Goal: Check status: Check status

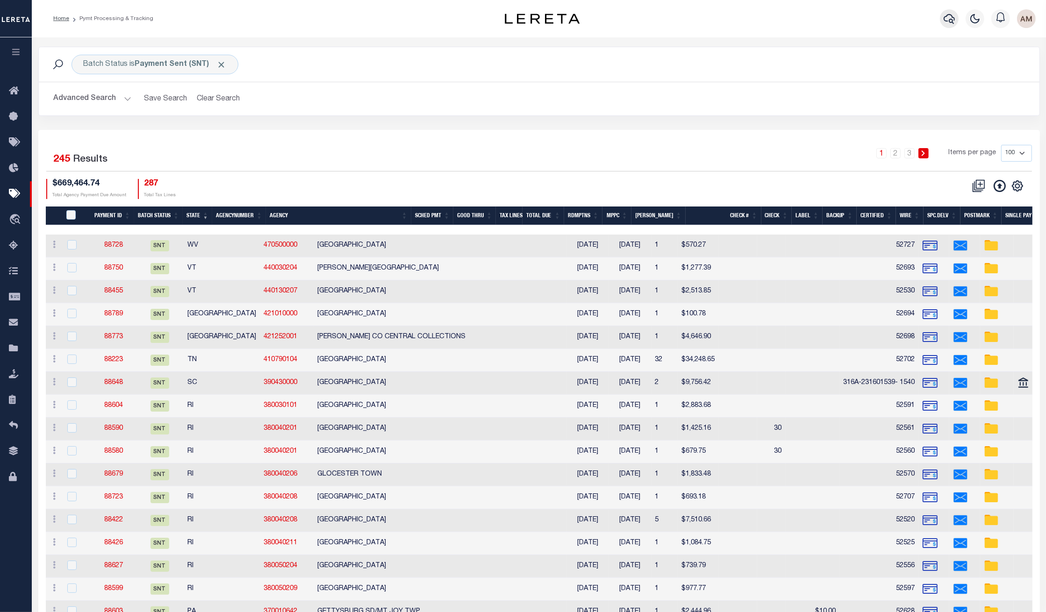
click at [905, 21] on icon "button" at bounding box center [948, 18] width 11 height 11
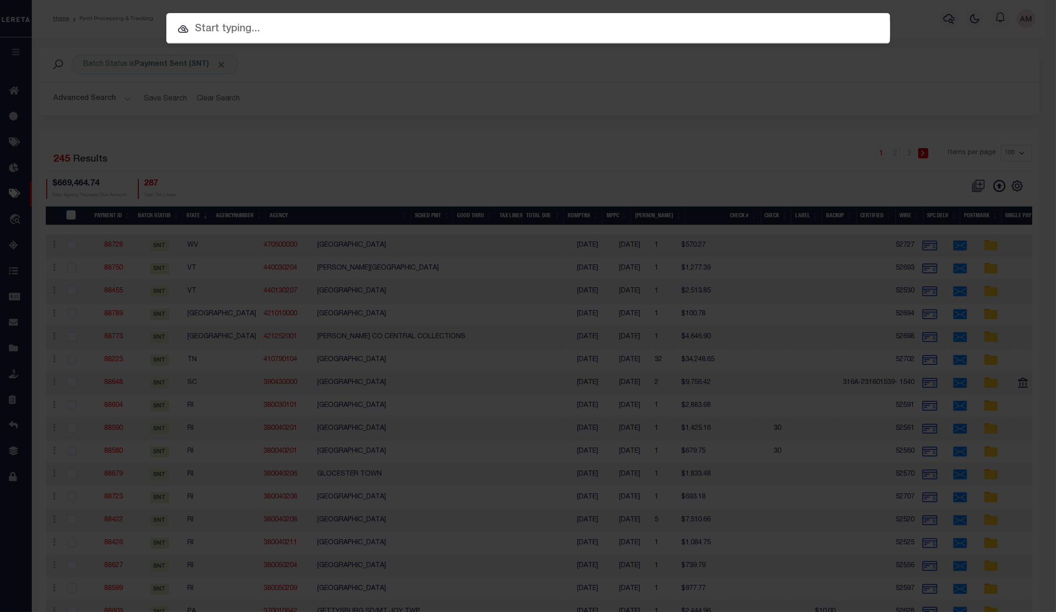
drag, startPoint x: 839, startPoint y: 20, endPoint x: 757, endPoint y: 28, distance: 82.1
paste input "305410"
type input "305410"
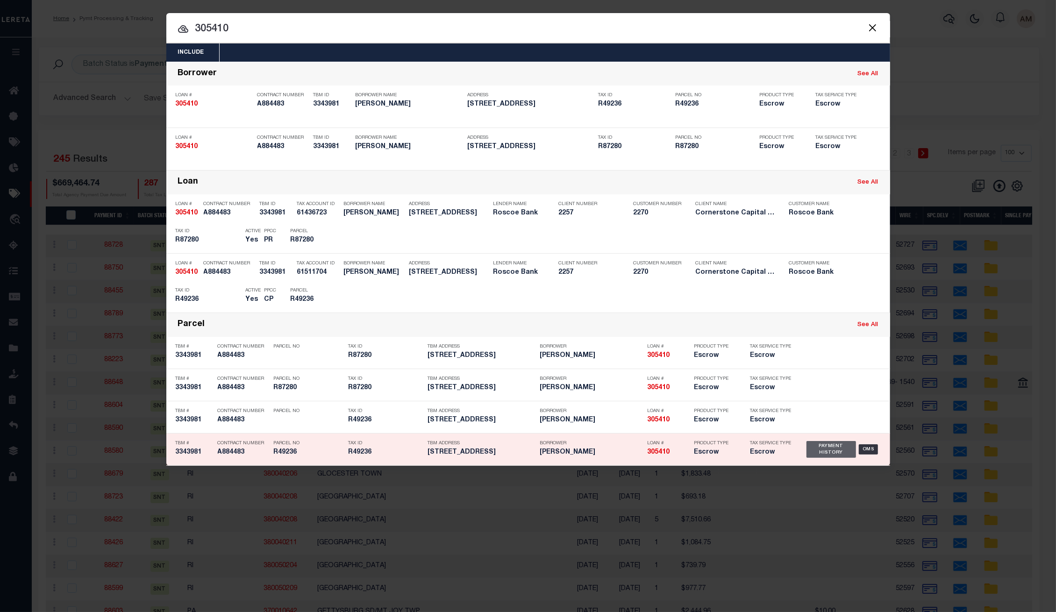
click at [822, 443] on div "Payment History" at bounding box center [831, 449] width 50 height 17
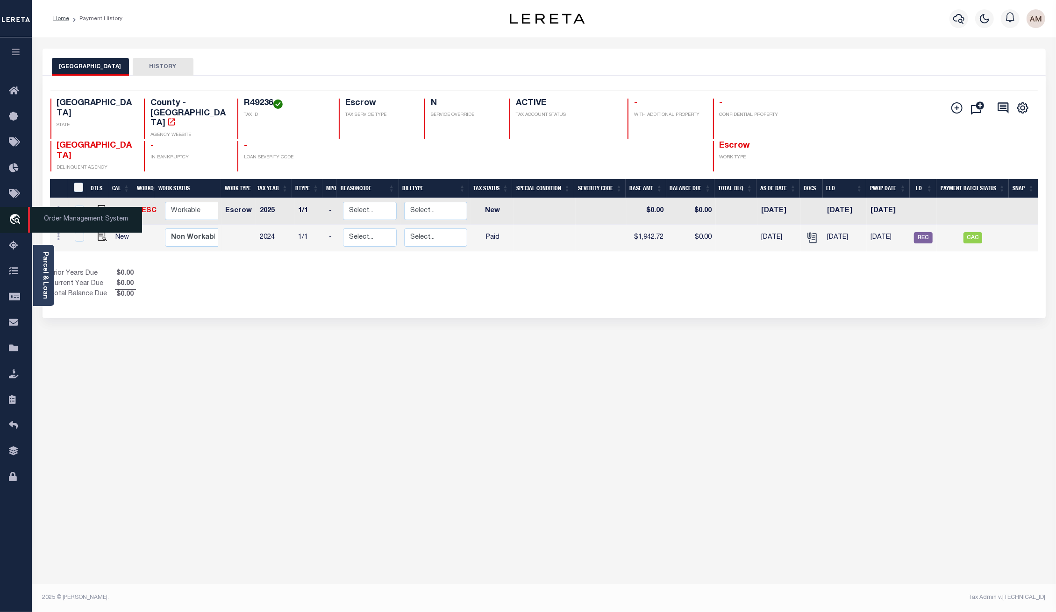
click at [19, 219] on icon "travel_explore" at bounding box center [16, 220] width 15 height 12
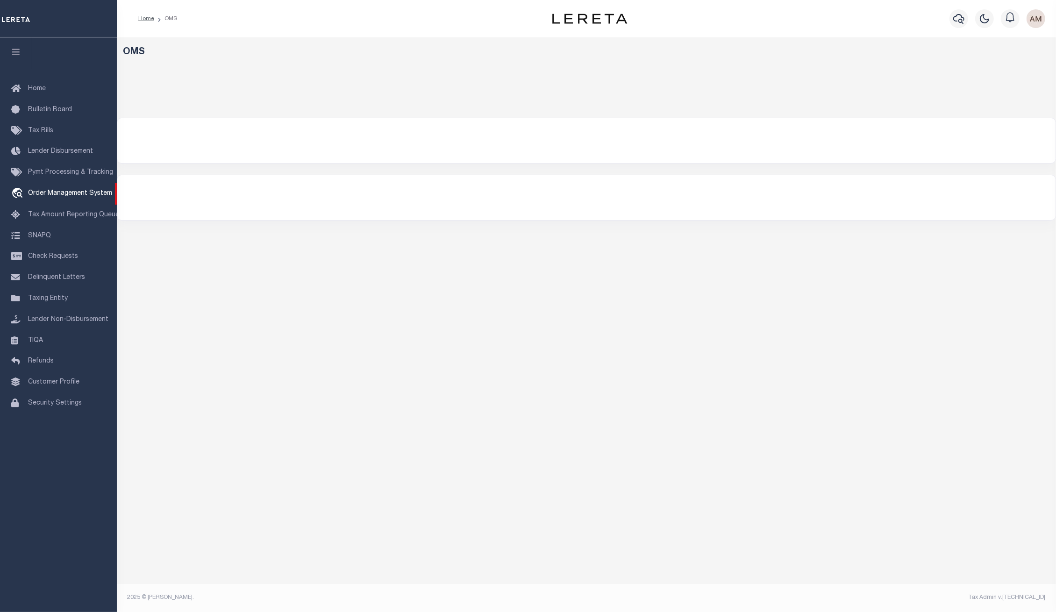
select select "200"
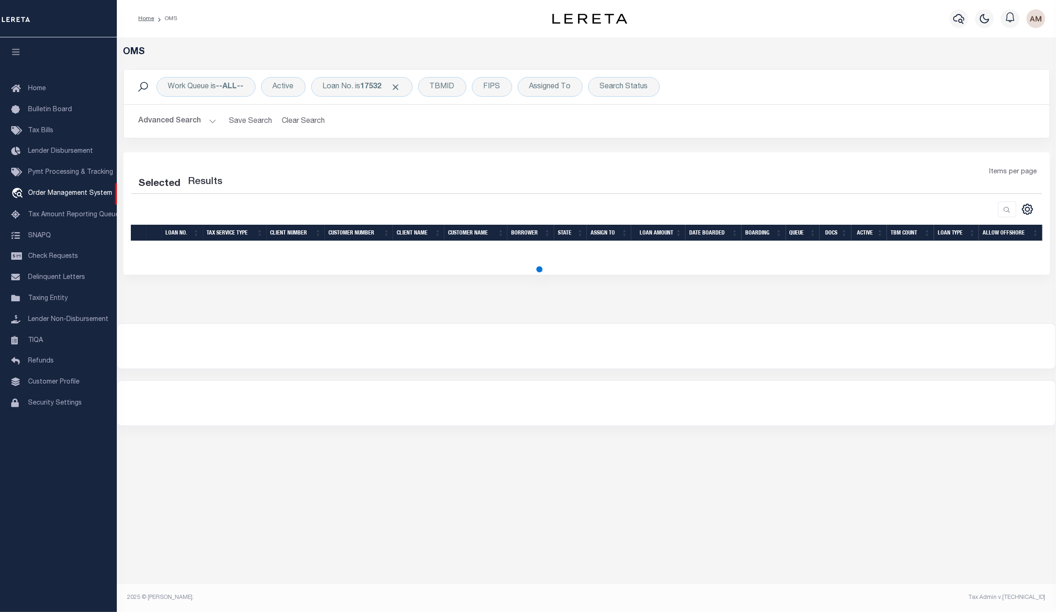
click at [953, 29] on div at bounding box center [959, 18] width 26 height 33
select select "200"
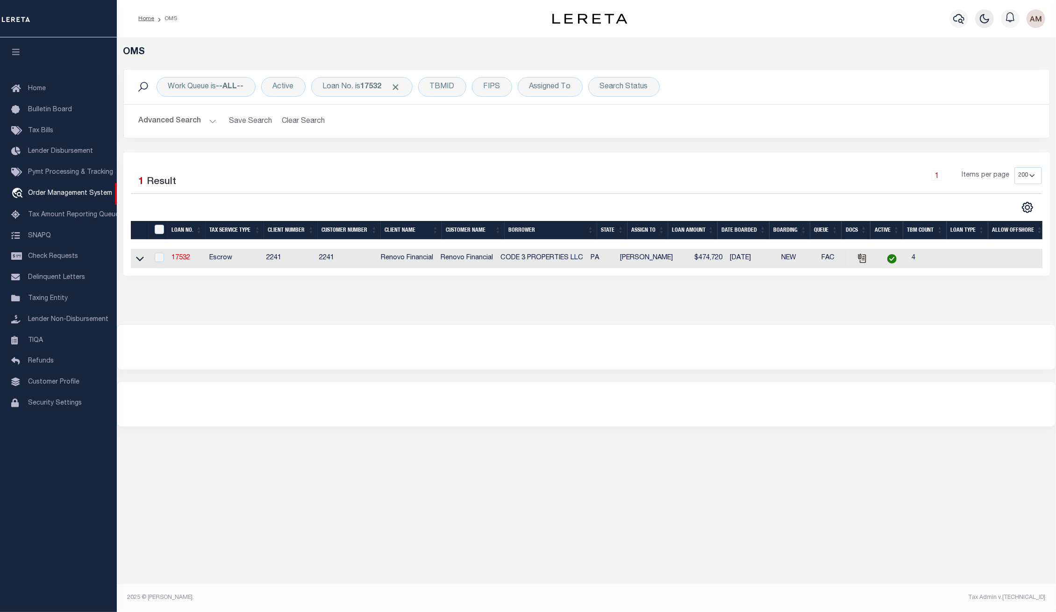
click at [987, 19] on icon "button" at bounding box center [984, 18] width 11 height 11
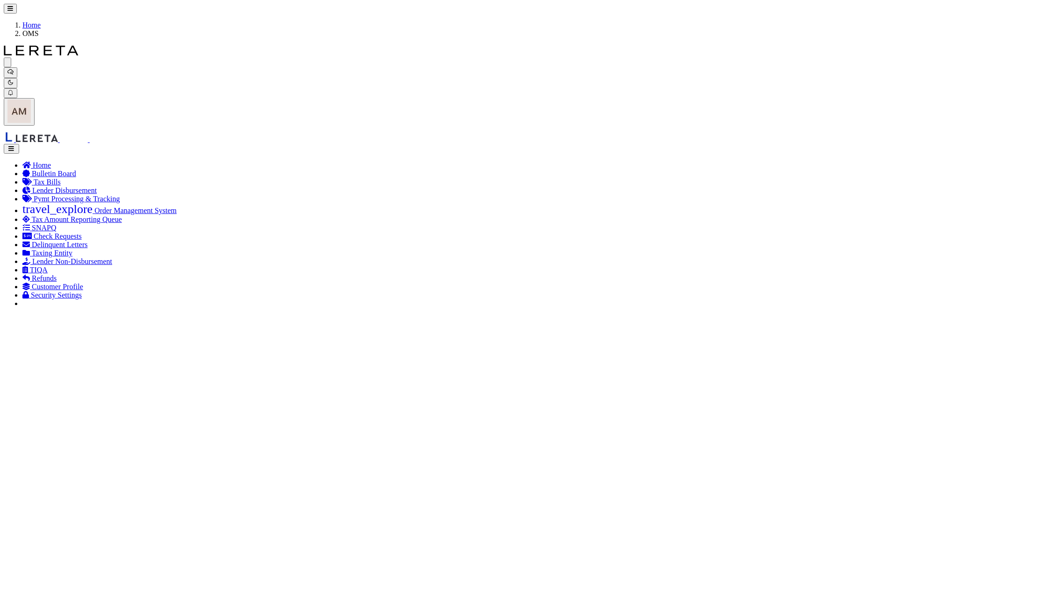
click at [961, 26] on div at bounding box center [528, 306] width 1056 height 612
click at [17, 67] on button "button" at bounding box center [11, 72] width 14 height 10
type input "305410"
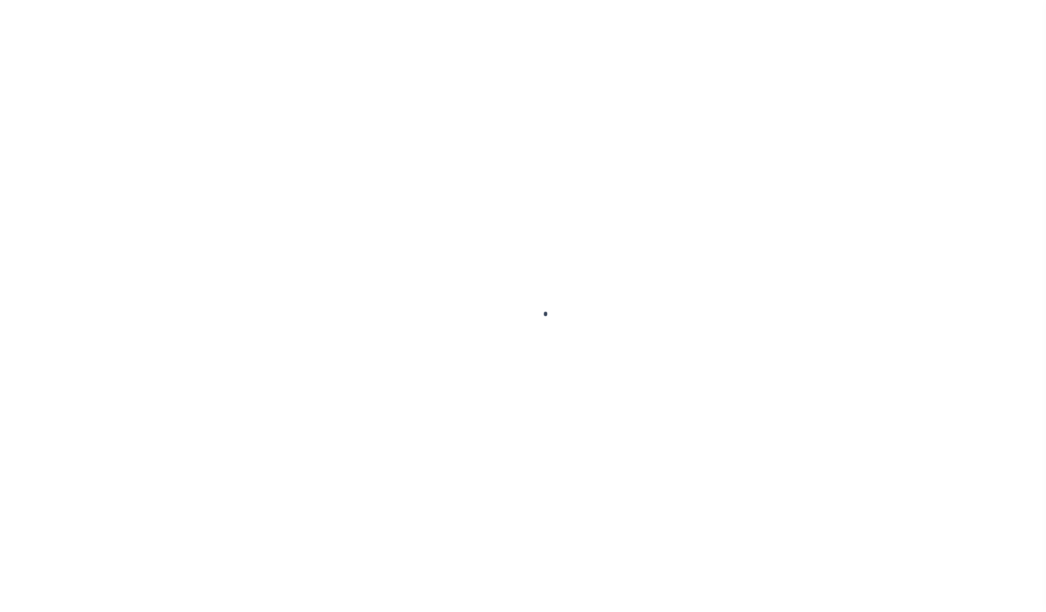
type input "305410"
type input "[PERSON_NAME]"
select select
type input "805 Main St"
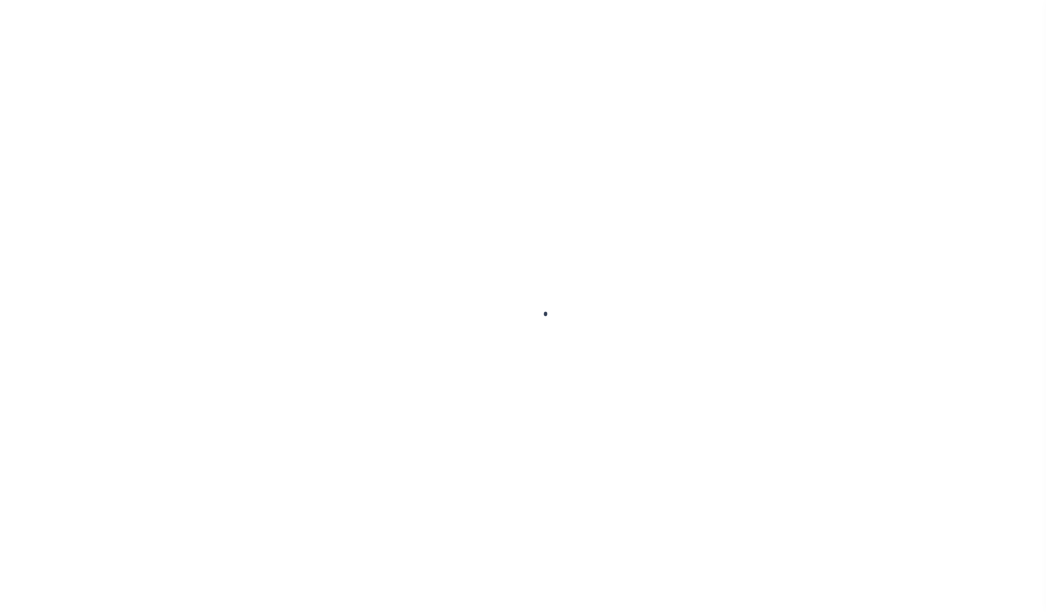
type input "Bastrop TX 78602"
select select "10"
select select "Escrow"
type input "1314 Farm St"
select select
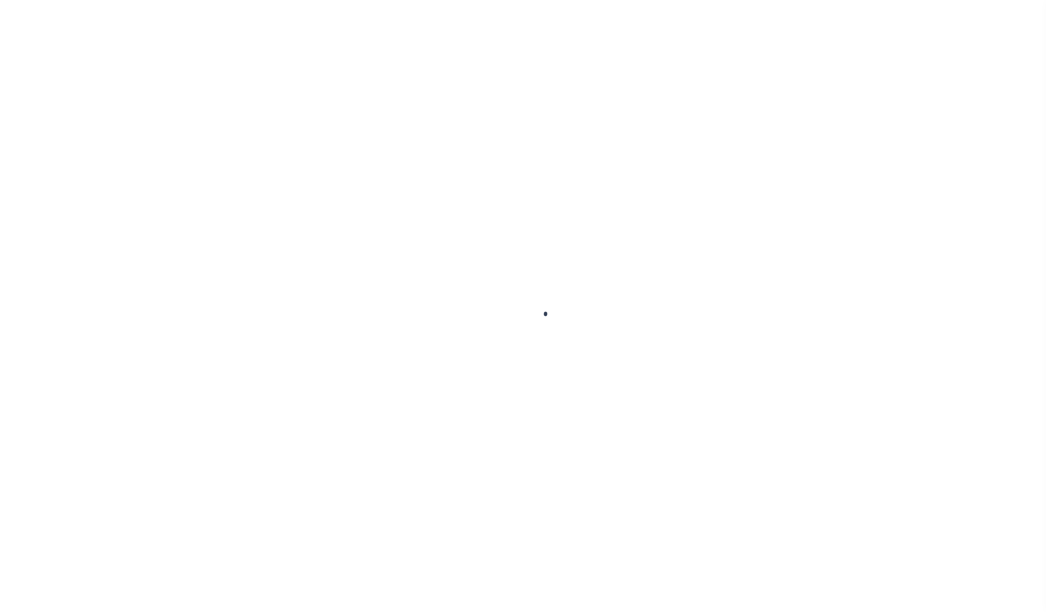
type input "Bastrop TX 78602"
type input "[GEOGRAPHIC_DATA]"
select select
select select "49272"
select select "17138"
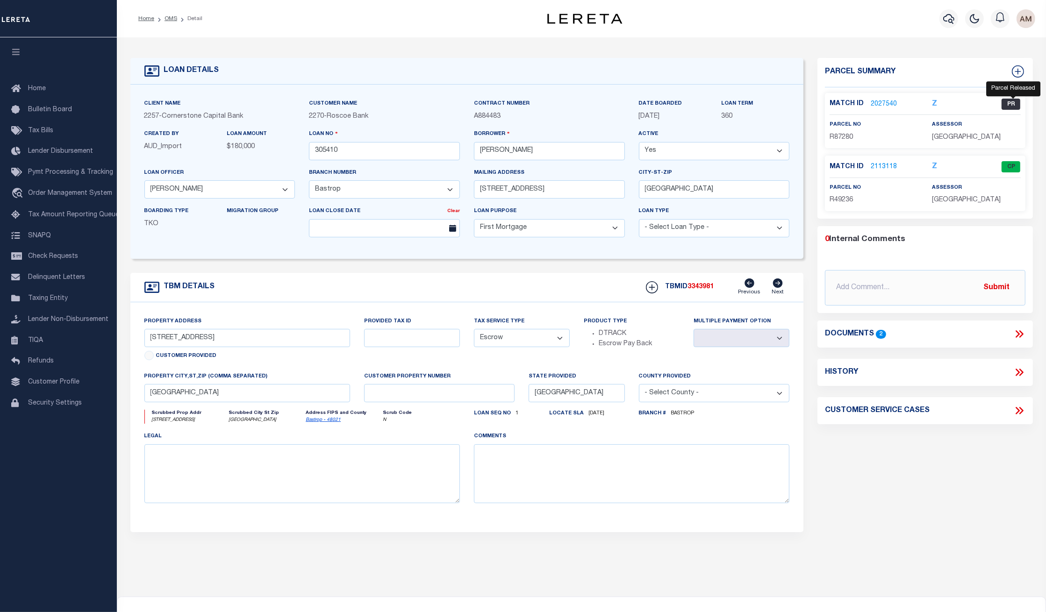
click at [1010, 99] on span "PR" at bounding box center [1010, 104] width 19 height 11
click at [882, 100] on link "2027540" at bounding box center [883, 105] width 26 height 10
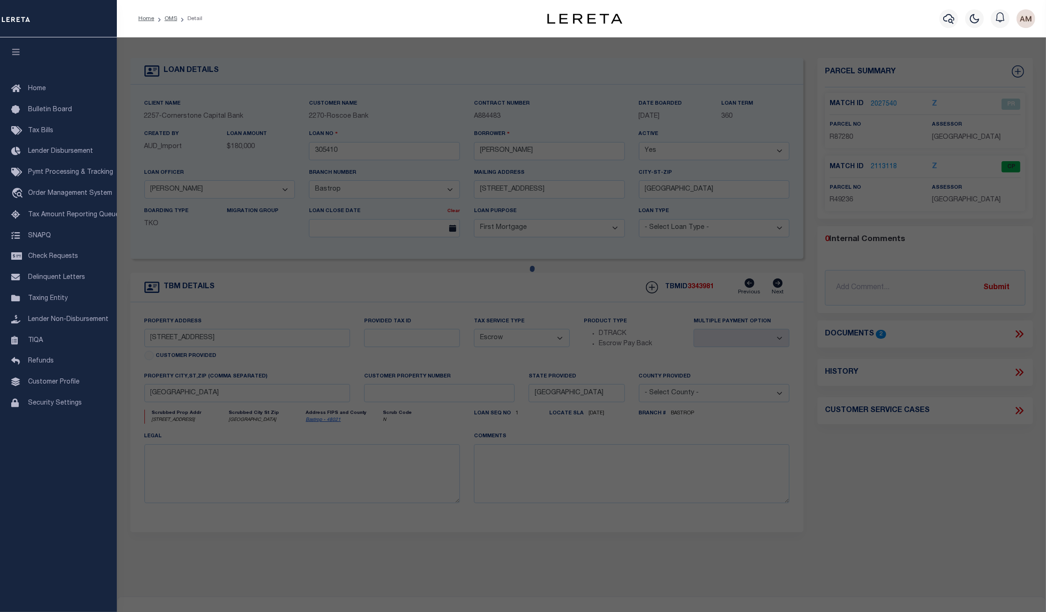
checkbox input "false"
select select "PR"
type input "LOCKWOOD, IONE"
select select
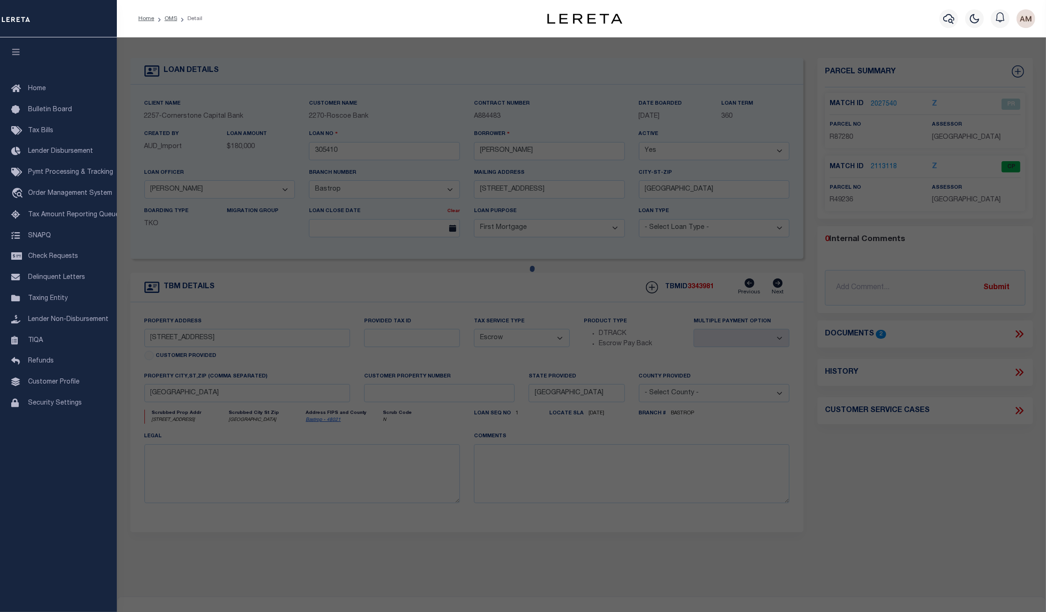
type input "1314 FARM"
type input "BASTROP TX"
type textarea "FARM LOT 36 E M ST., ACRES 0.2400 (BUILDING ONLY) LOCATED ON R49236"
type textarea "02/7/25 You paid Parcel R87280 for $7.92 which is not our borrower. You should …"
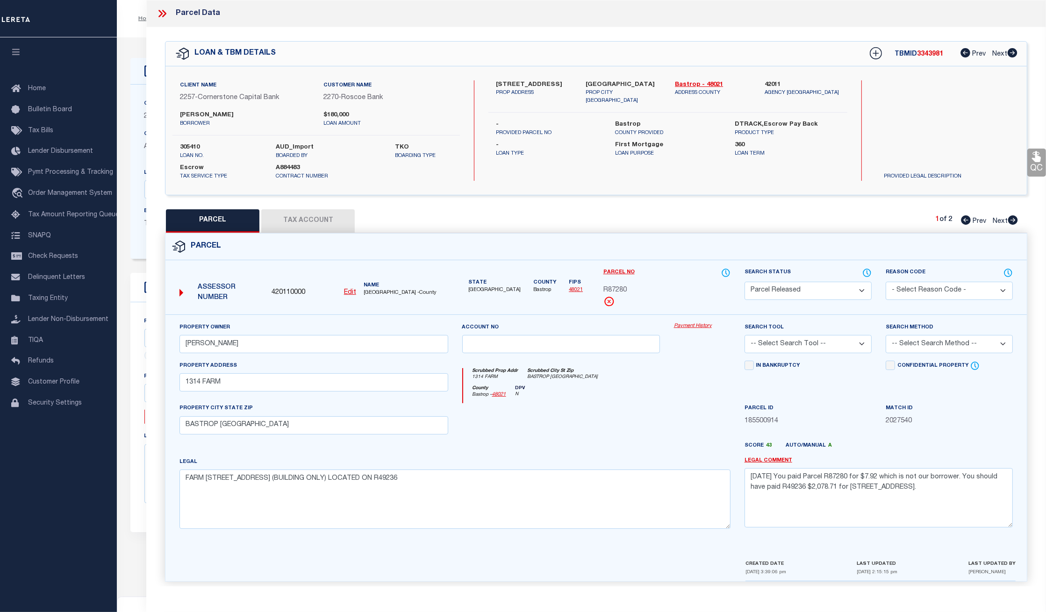
click at [329, 218] on button "Tax Account" at bounding box center [307, 220] width 93 height 23
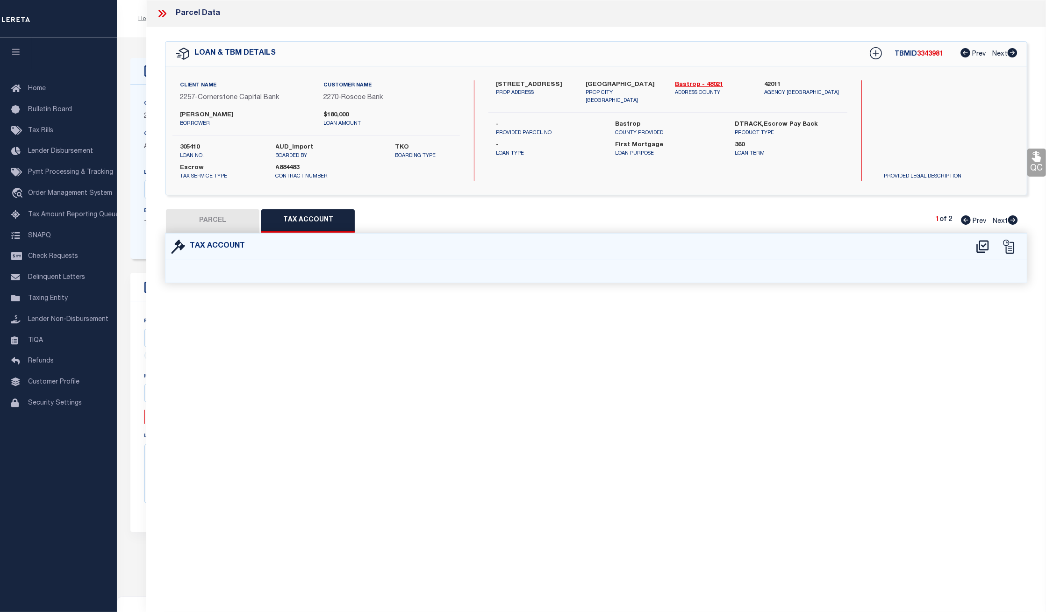
select select "100"
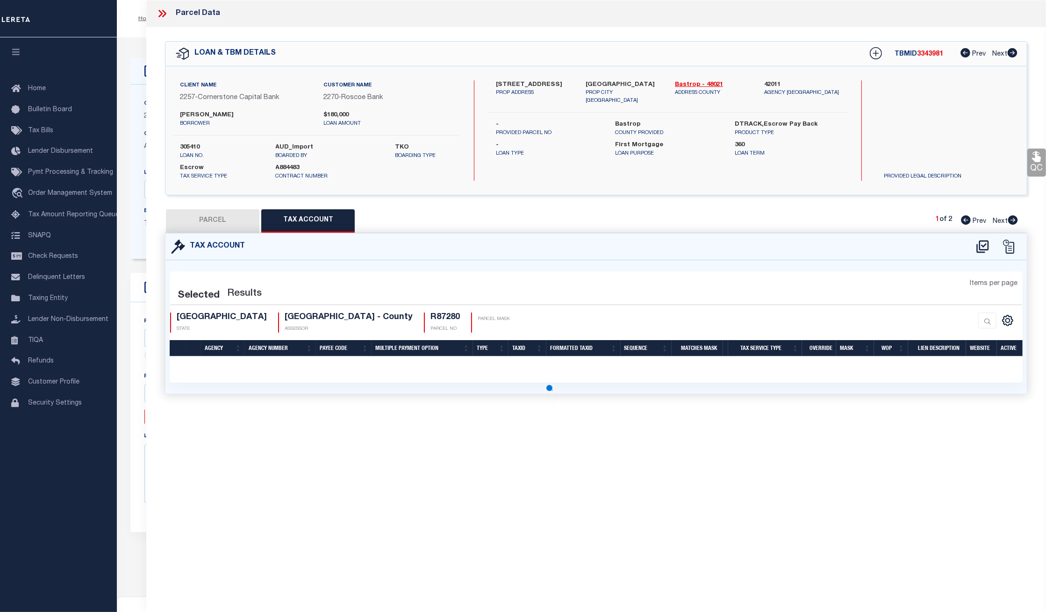
select select "100"
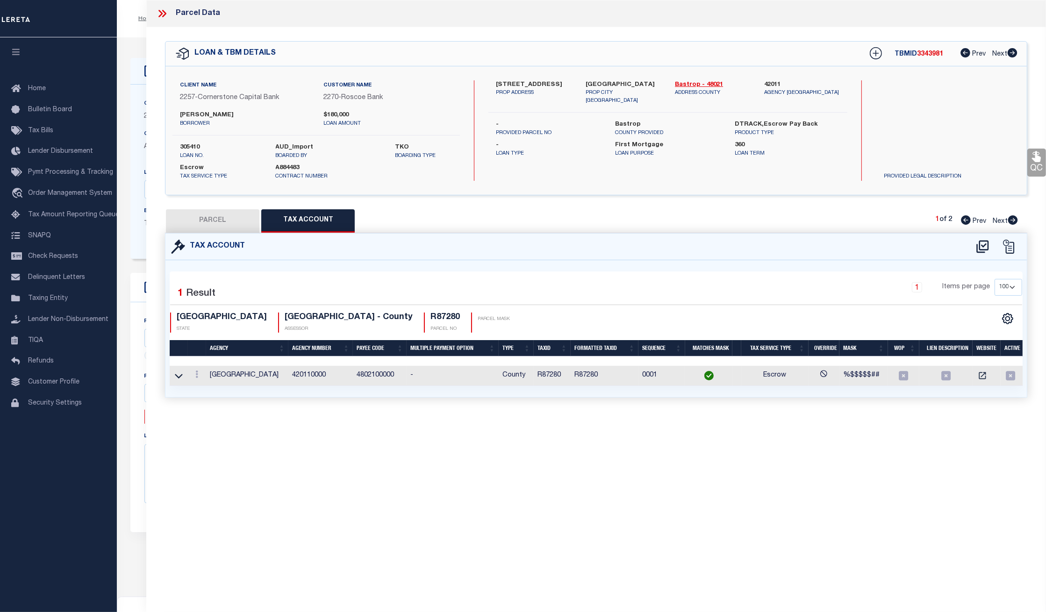
click at [196, 215] on button "PARCEL" at bounding box center [212, 220] width 93 height 23
select select "AS"
checkbox input "false"
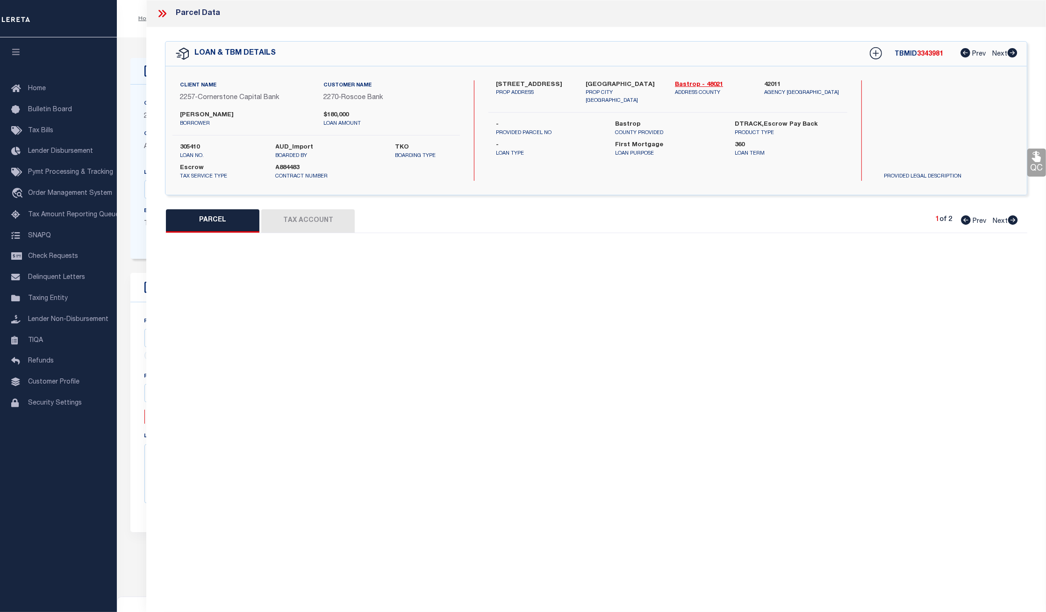
select select "PR"
type input "LOCKWOOD, IONE"
select select
type input "1314 FARM"
type input "BASTROP TX"
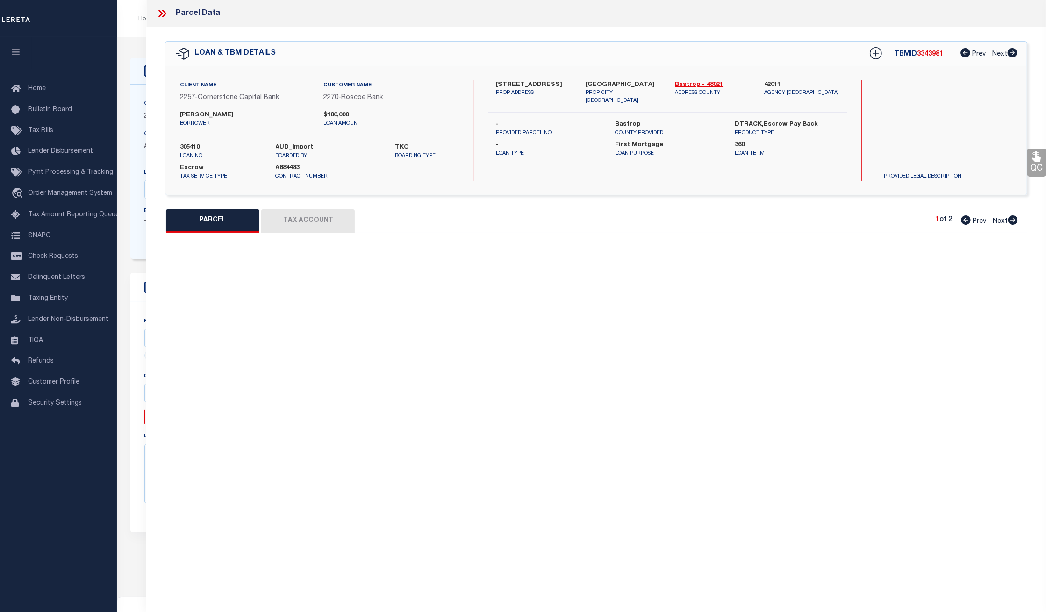
type textarea "FARM LOT 36 E M ST., ACRES 0.2400 (BUILDING ONLY) LOCATED ON R49236"
type textarea "02/7/25 You paid Parcel R87280 for $7.92 which is not our borrower. You should …"
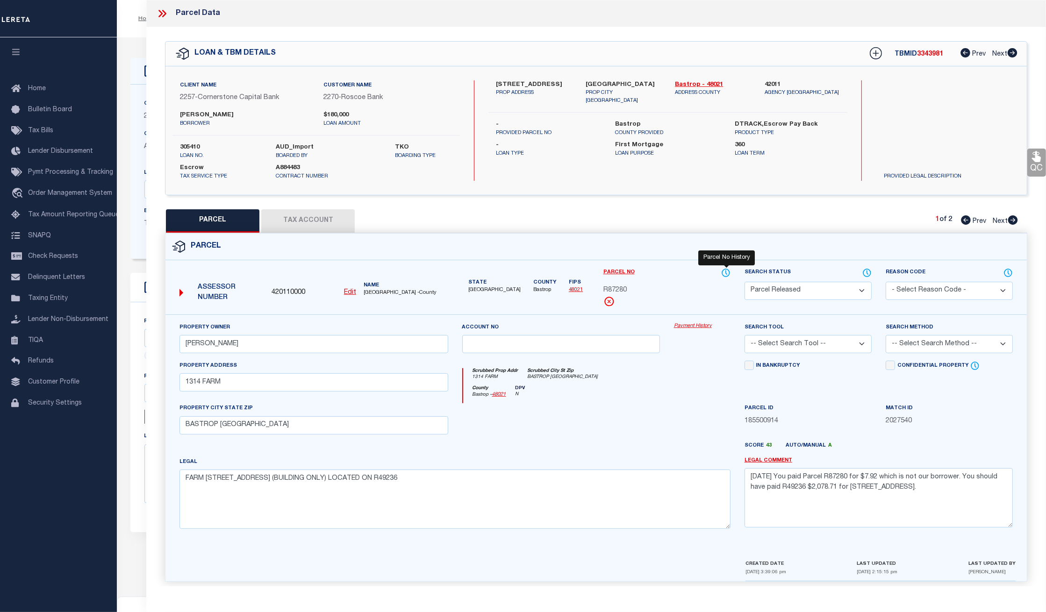
click at [725, 270] on icon at bounding box center [725, 273] width 9 height 10
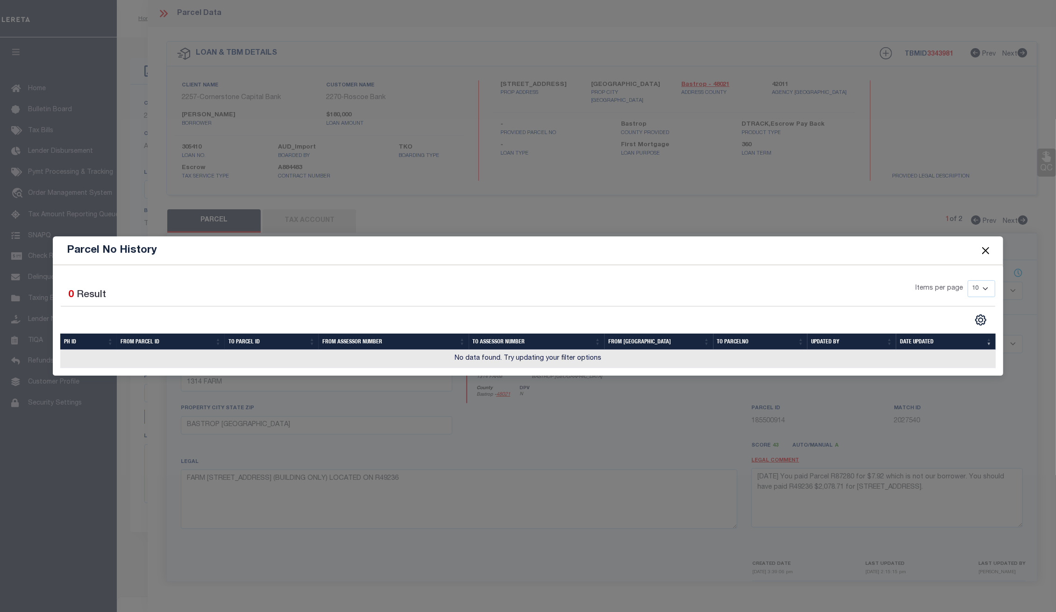
click at [982, 249] on button "Close" at bounding box center [986, 250] width 12 height 12
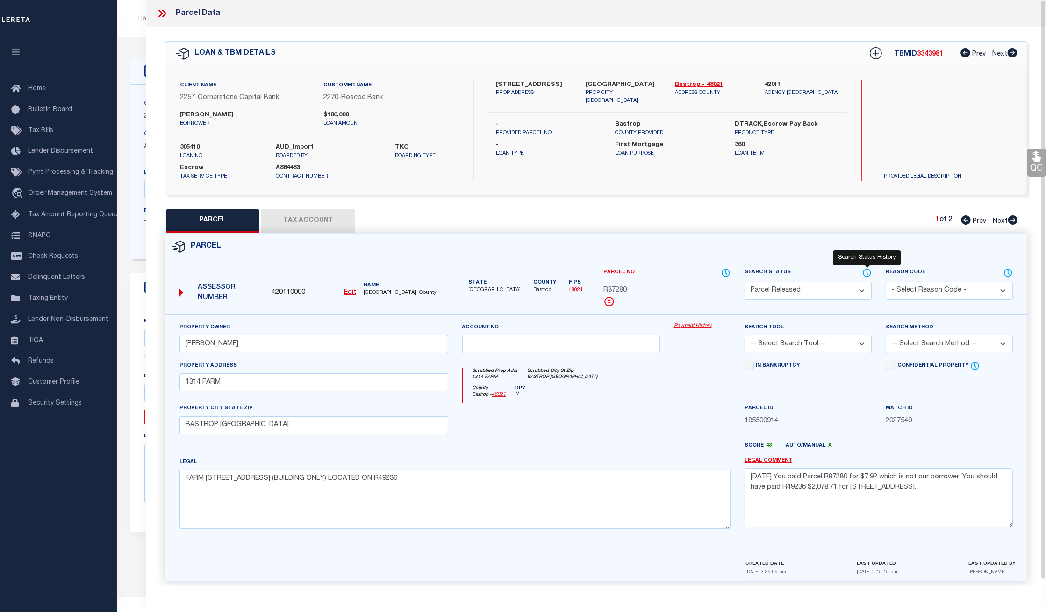
click at [868, 268] on icon at bounding box center [866, 273] width 9 height 10
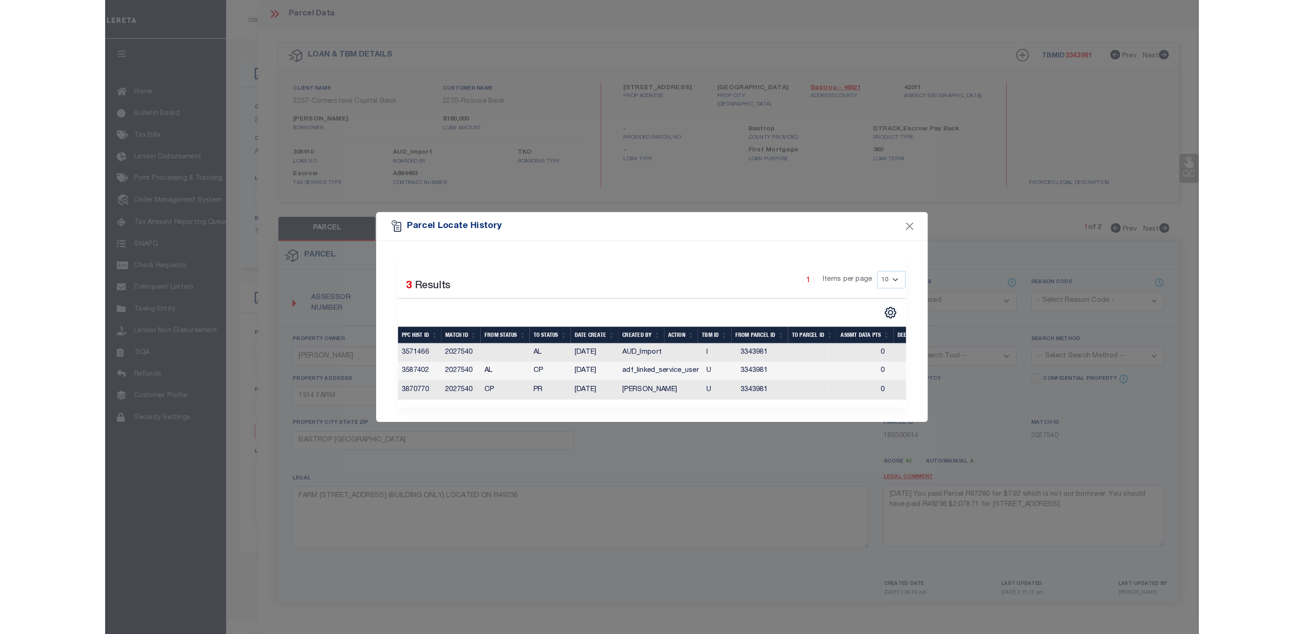
scroll to position [0, 5]
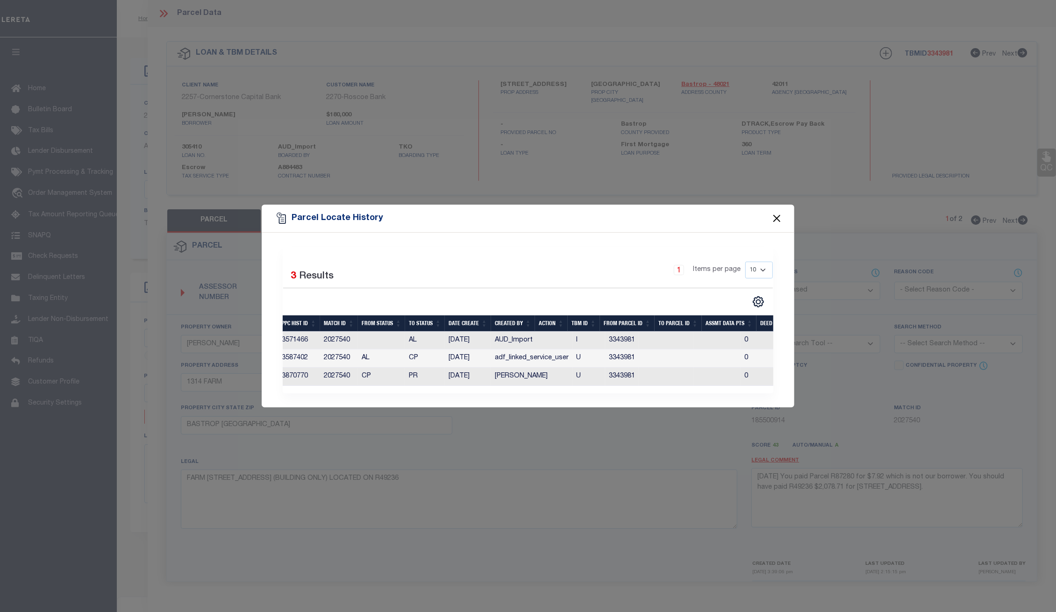
click at [778, 214] on button "Close" at bounding box center [777, 219] width 12 height 12
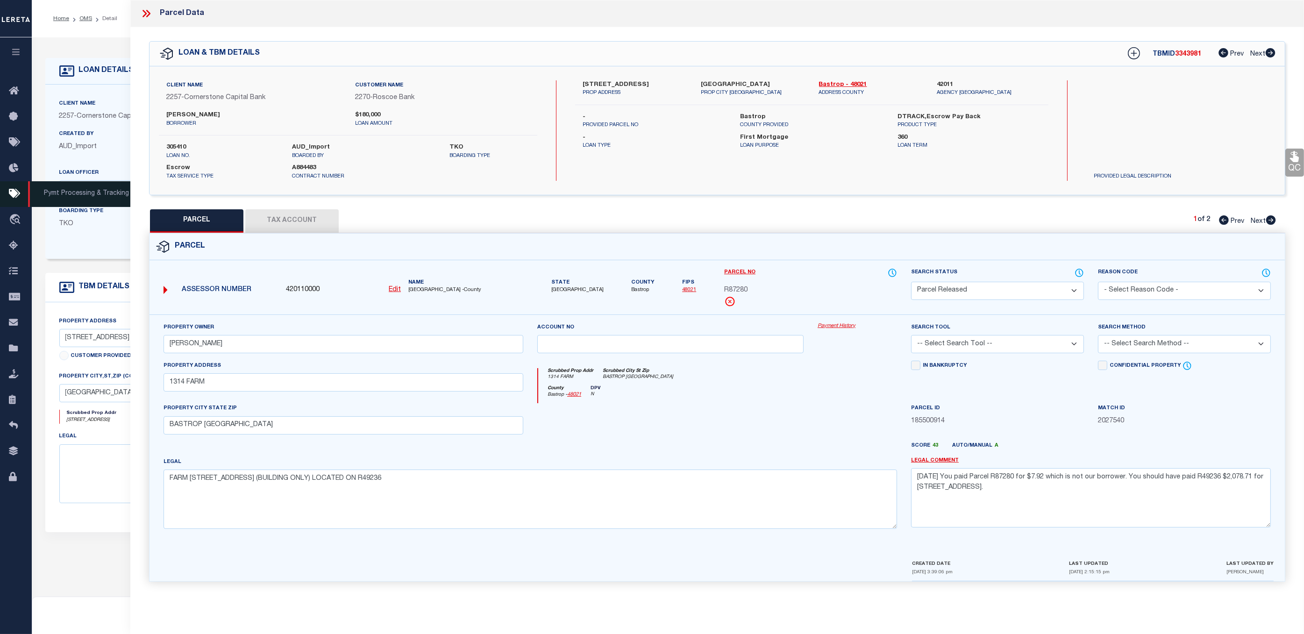
click at [9, 203] on link "Pymt Processing & Tracking" at bounding box center [16, 194] width 32 height 26
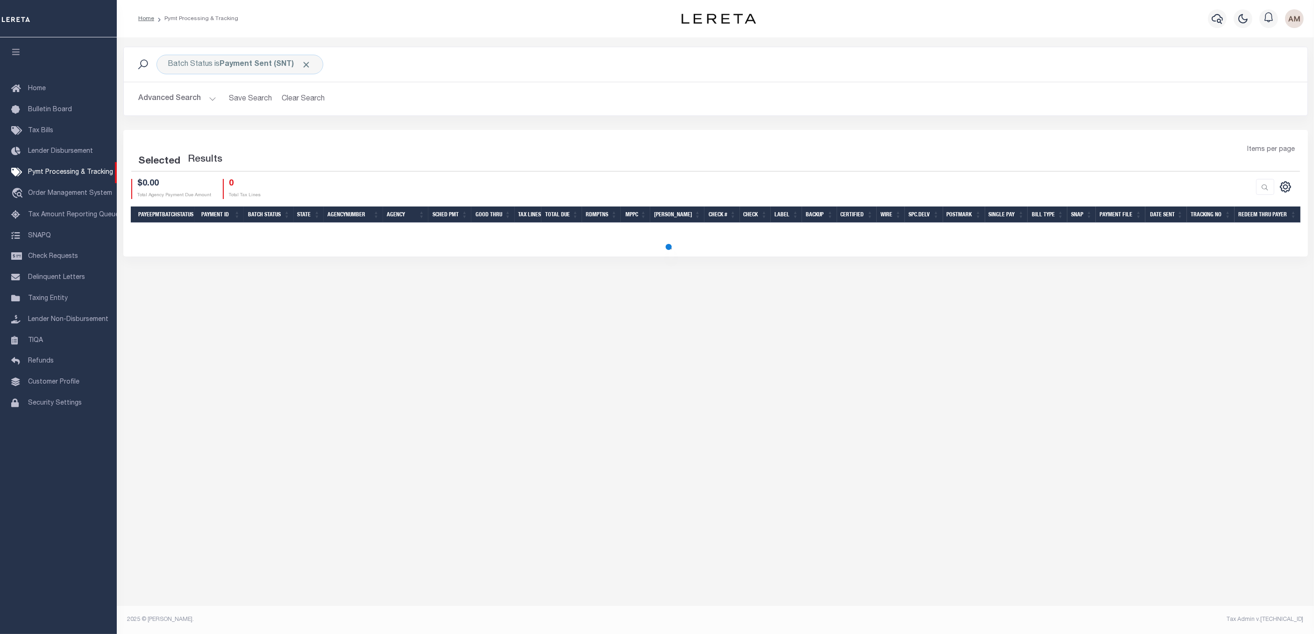
click at [241, 69] on div at bounding box center [657, 317] width 1314 height 634
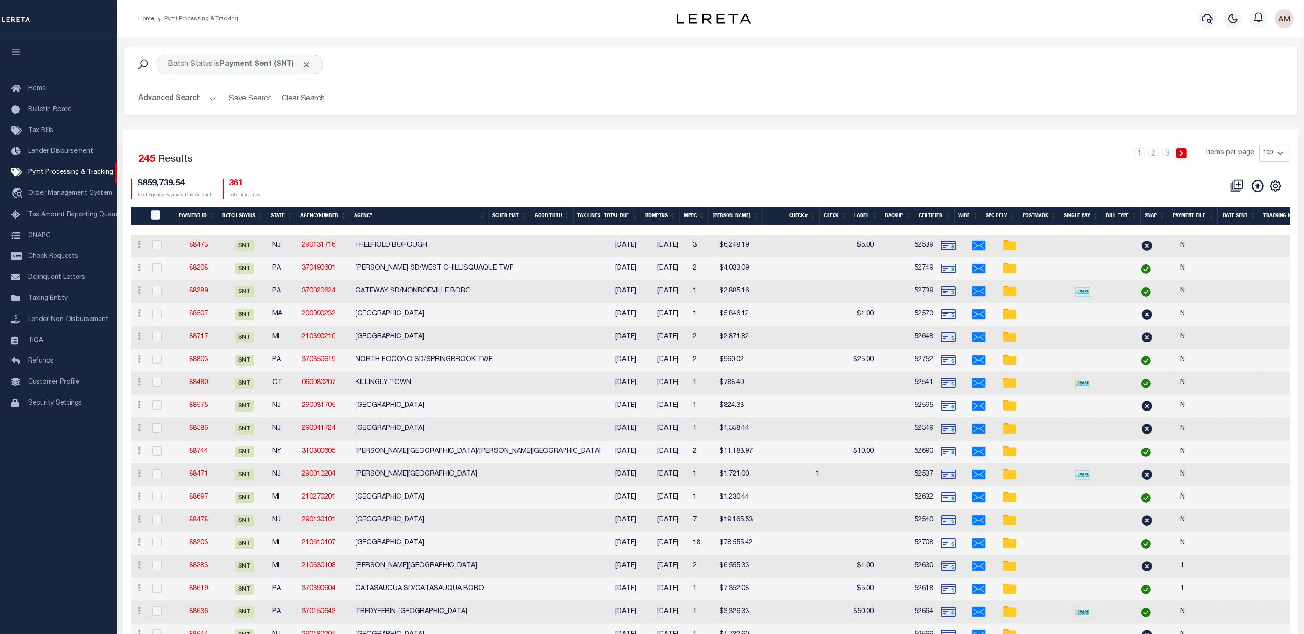
click at [603, 88] on div "Advanced Search Save Search Clear Search PayeeSearchTable_dynamictable_____Defa…" at bounding box center [711, 98] width 1174 height 33
click at [248, 67] on b "Payment Sent (SNT)" at bounding box center [266, 64] width 92 height 7
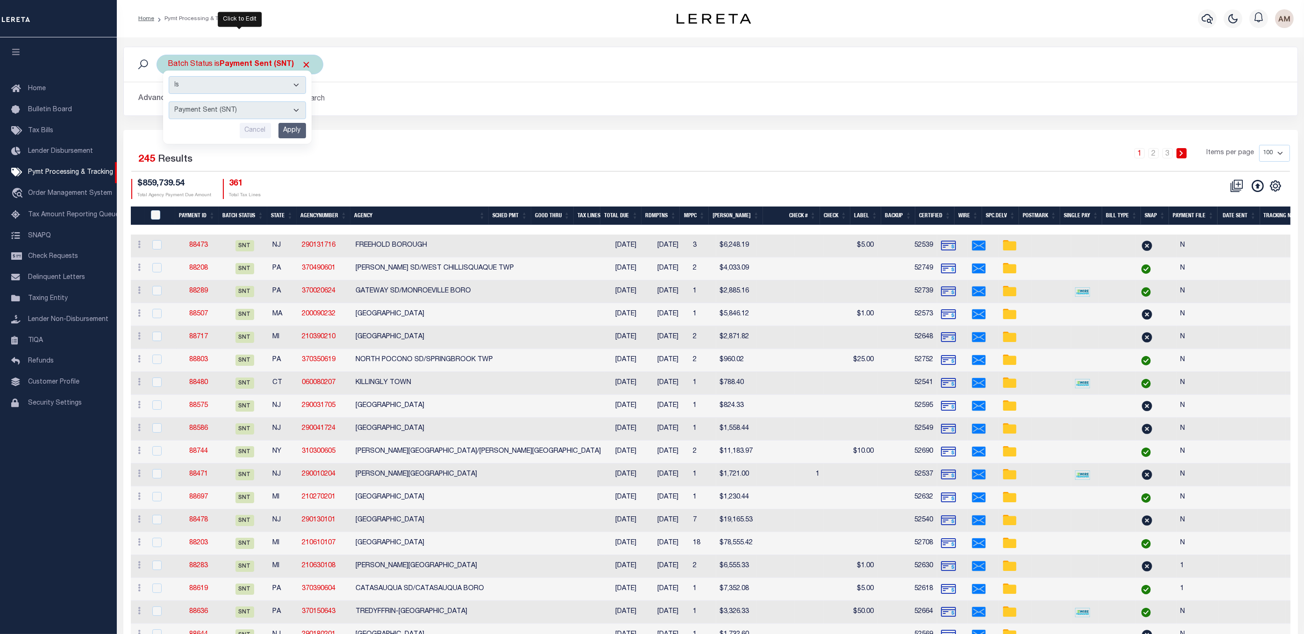
click at [253, 105] on select "Awaiting Funds (AWF) Cleared and Complete (CAC) New Check Needed (NCN) Payment …" at bounding box center [237, 110] width 137 height 18
select select "RCD"
click at [169, 102] on select "Awaiting Funds (AWF) Cleared and Complete (CAC) New Check Needed (NCN) Payment …" at bounding box center [237, 110] width 137 height 18
click at [294, 141] on div "Is Contains Awaiting Funds (AWF) Cleared and Complete (CAC) New Check Needed (N…" at bounding box center [237, 107] width 149 height 73
click at [292, 136] on input "Apply" at bounding box center [292, 130] width 28 height 15
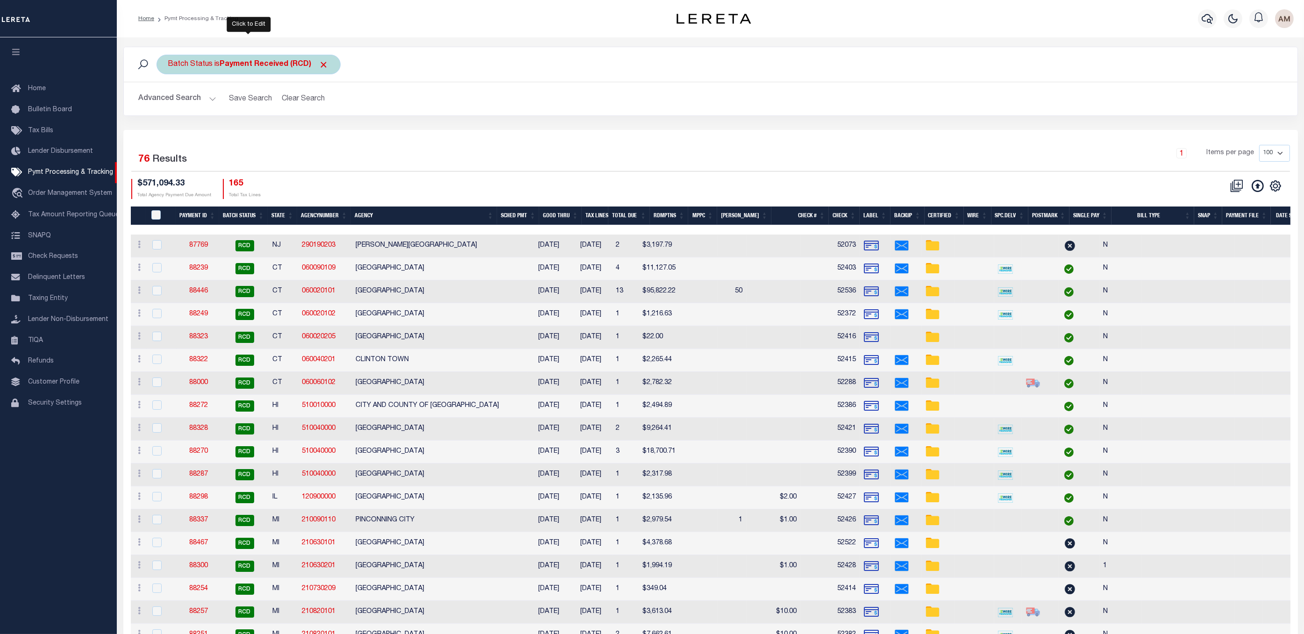
click at [259, 71] on div "Batch Status is Payment Received (RCD)" at bounding box center [249, 65] width 184 height 20
drag, startPoint x: 250, startPoint y: 109, endPoint x: 250, endPoint y: 115, distance: 6.1
click at [250, 109] on select "Awaiting Funds (AWF) Cleared and Complete (CAC) New Check Needed (NCN) Payment …" at bounding box center [237, 110] width 137 height 18
select select "RSR"
click at [169, 102] on select "Awaiting Funds (AWF) Cleared and Complete (CAC) New Check Needed (NCN) Payment …" at bounding box center [237, 110] width 137 height 18
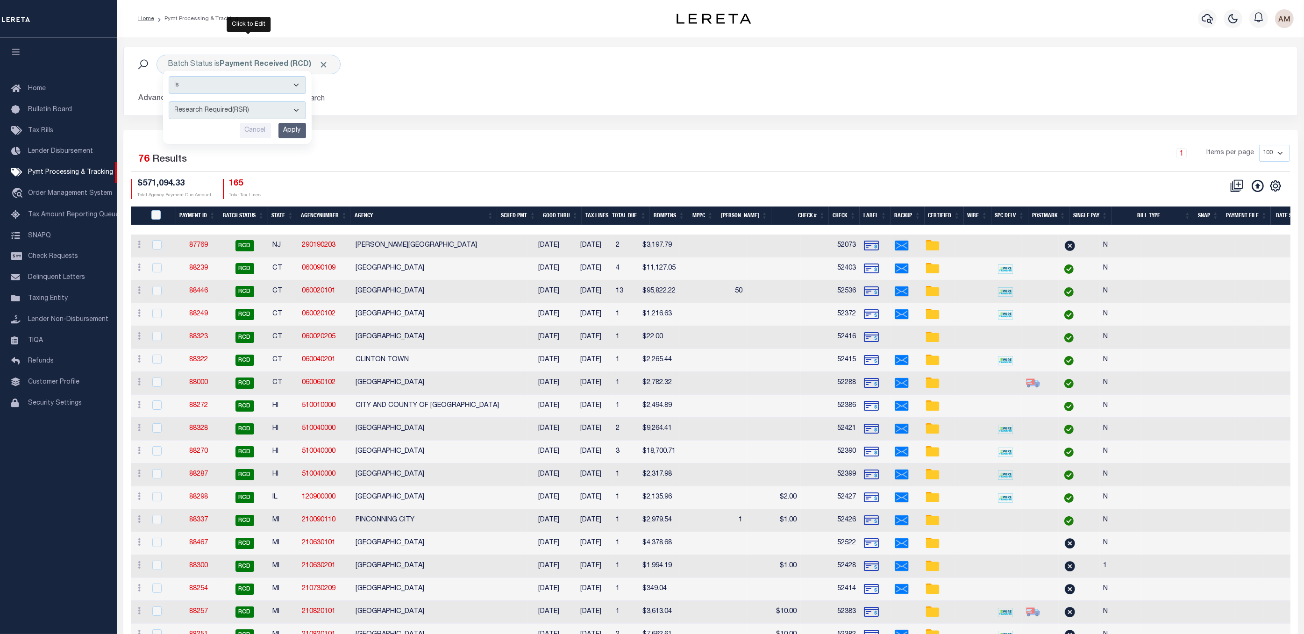
click at [290, 131] on input "Apply" at bounding box center [292, 130] width 28 height 15
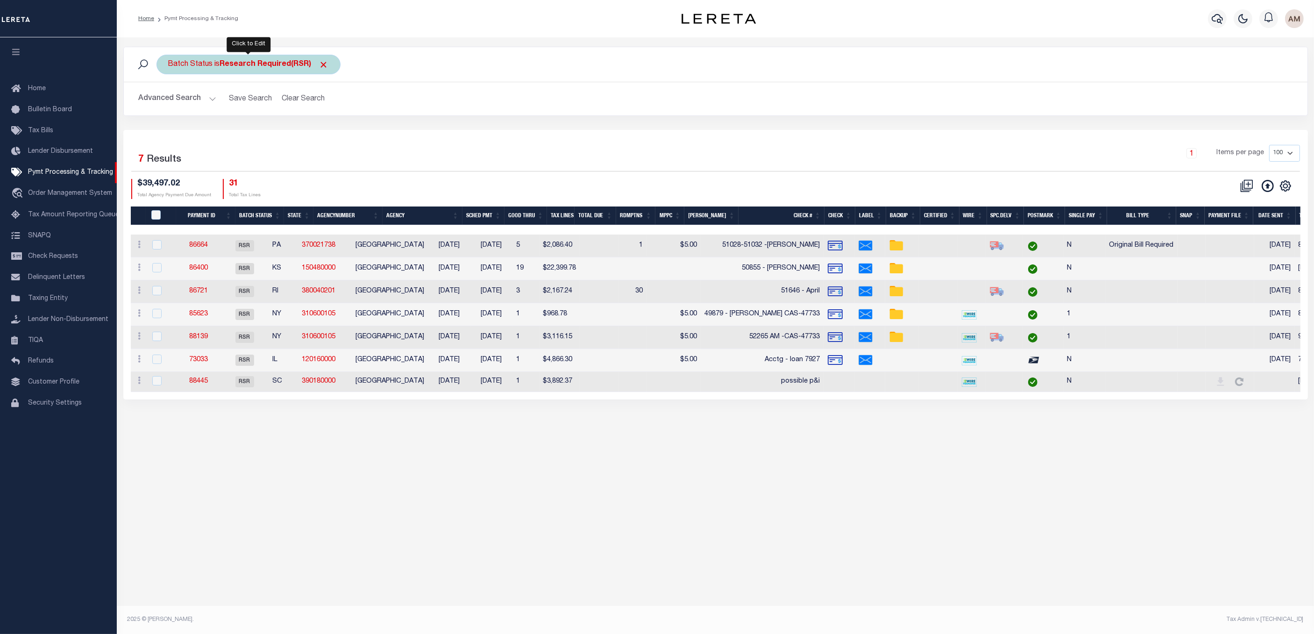
drag, startPoint x: 264, startPoint y: 62, endPoint x: 262, endPoint y: 68, distance: 7.1
click at [264, 62] on b "Research Required(RSR)" at bounding box center [274, 64] width 109 height 7
select select "RSR"
drag, startPoint x: 224, startPoint y: 114, endPoint x: 218, endPoint y: 113, distance: 6.8
click at [224, 114] on select "Awaiting Funds (AWF) Cleared and Complete (CAC) New Check Needed (NCN) Payment …" at bounding box center [237, 110] width 137 height 18
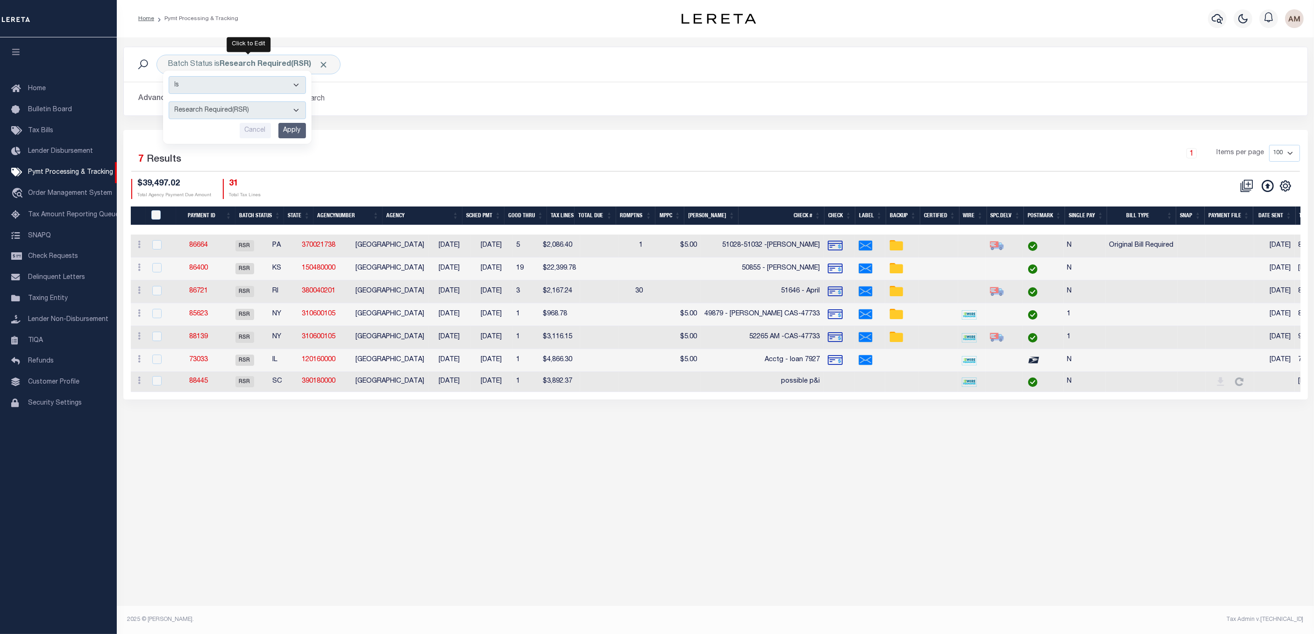
drag, startPoint x: 495, startPoint y: 121, endPoint x: 484, endPoint y: 128, distance: 13.4
click at [495, 121] on div "Batch Status is Research Required(RSR) Is Contains Awaiting Funds (AWF) Cleared…" at bounding box center [715, 88] width 1199 height 83
